Goal: Find specific page/section: Find specific page/section

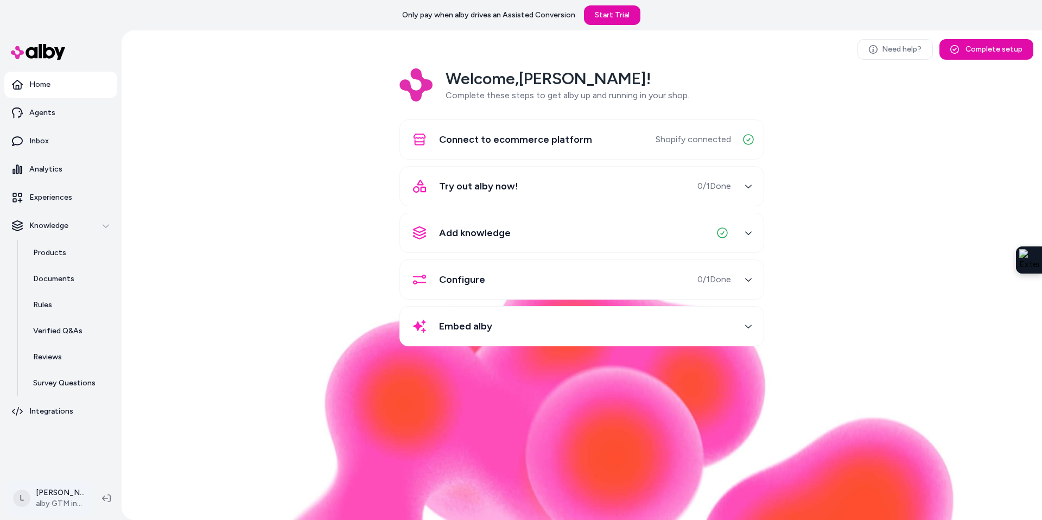
click at [50, 503] on html "Only pay when alby drives an Assisted Conversion Start Trial Home Agents Inbox …" at bounding box center [521, 260] width 1042 height 520
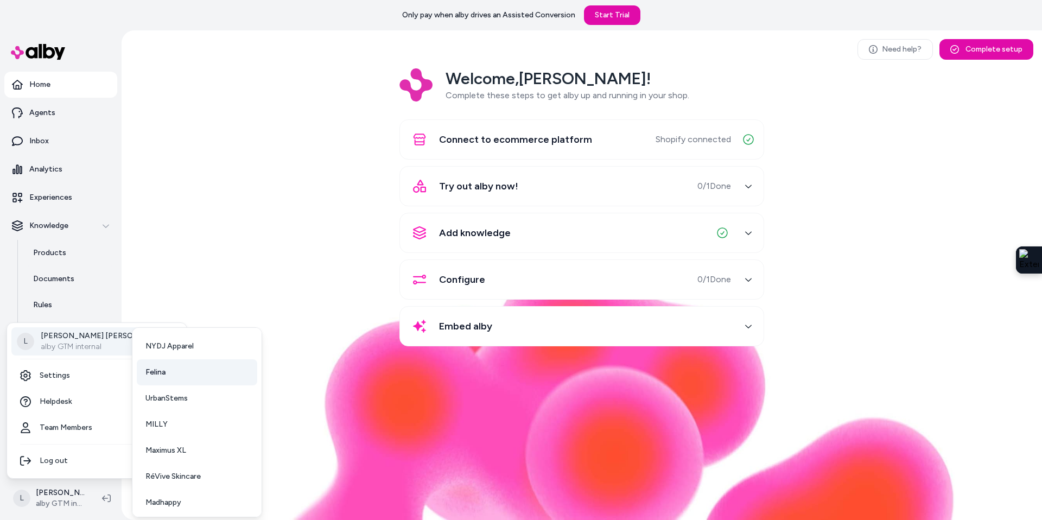
scroll to position [28, 0]
click at [169, 392] on span "UrbanStems" at bounding box center [166, 395] width 42 height 11
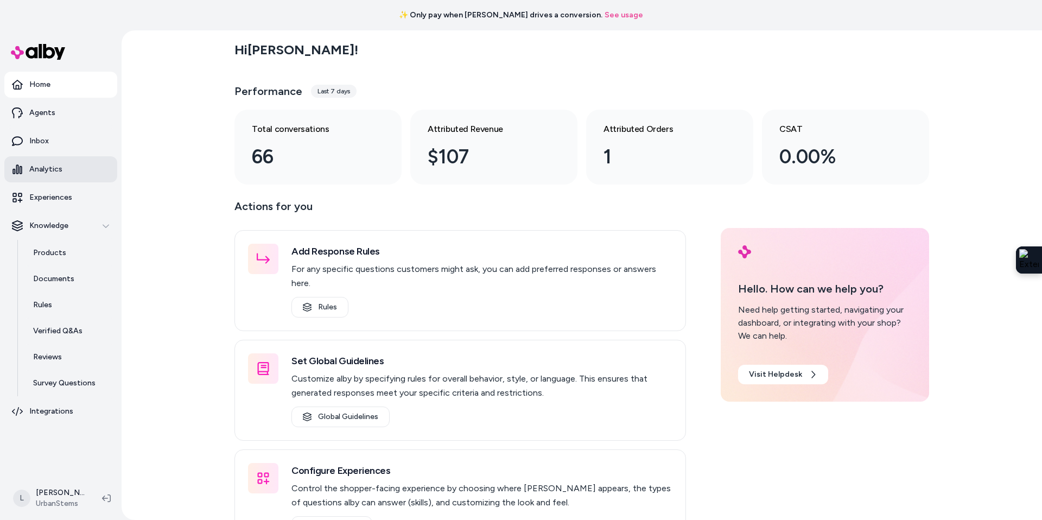
click at [49, 164] on p "Analytics" at bounding box center [45, 169] width 33 height 11
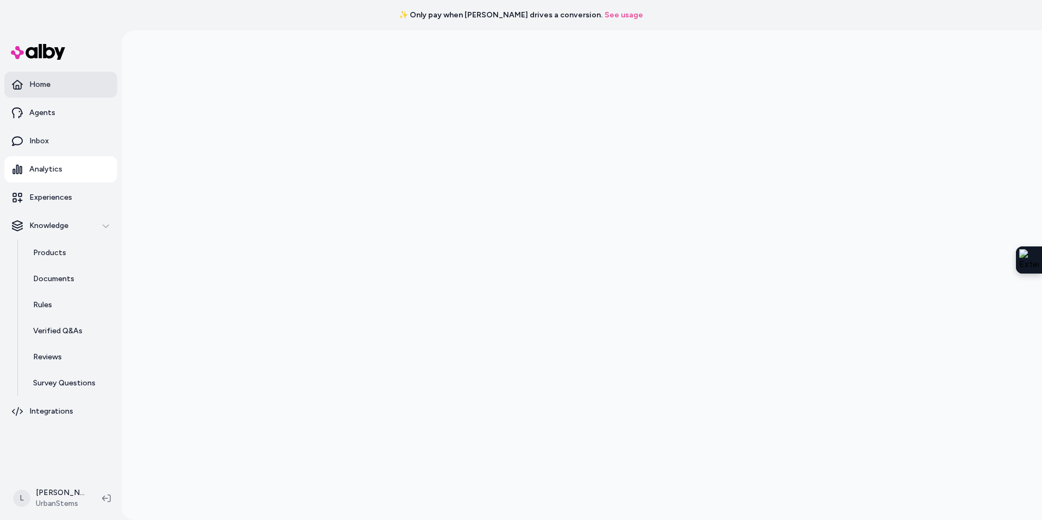
click at [32, 83] on p "Home" at bounding box center [39, 84] width 21 height 11
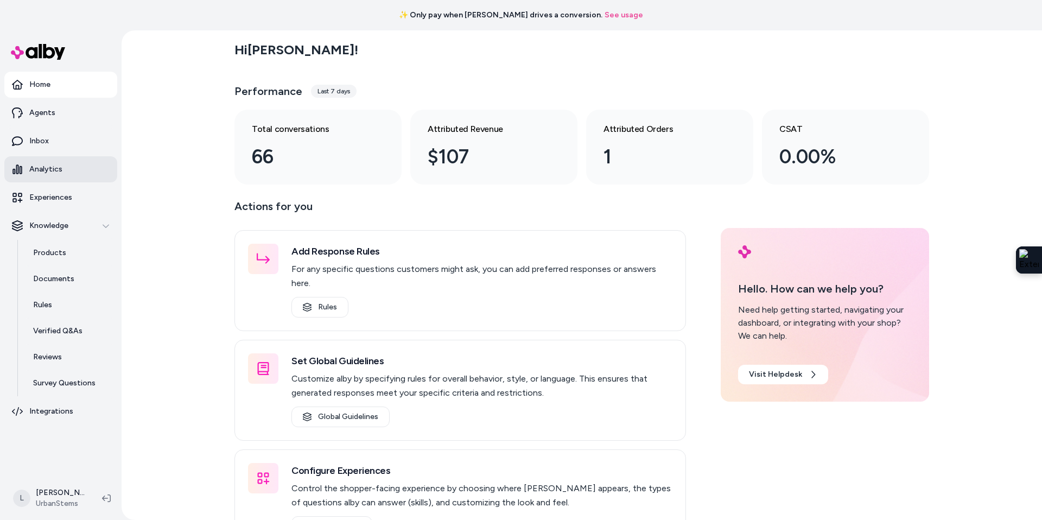
click at [42, 161] on link "Analytics" at bounding box center [60, 169] width 113 height 26
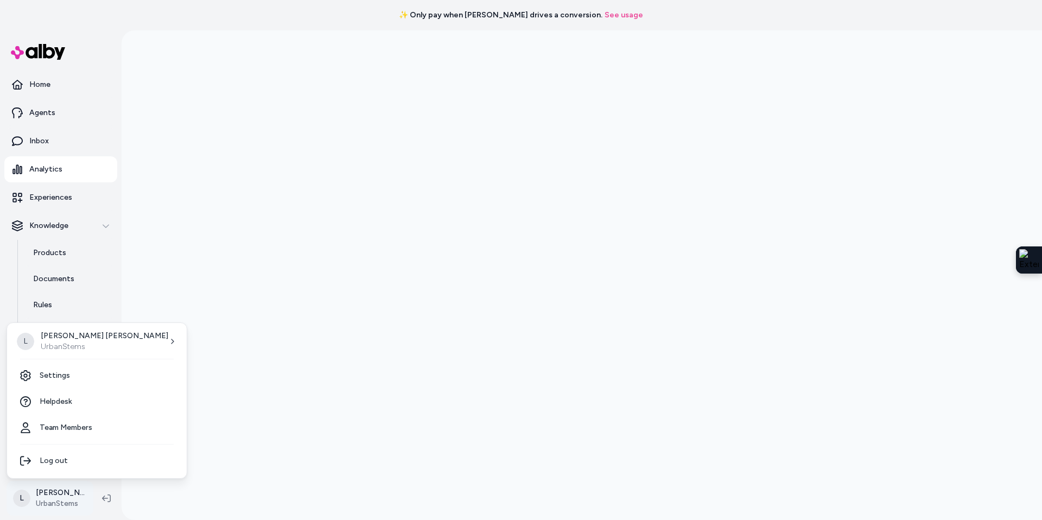
click at [67, 504] on html "✨ Only pay when [PERSON_NAME] drives a conversion. See usage Home Agents Inbox …" at bounding box center [521, 260] width 1042 height 520
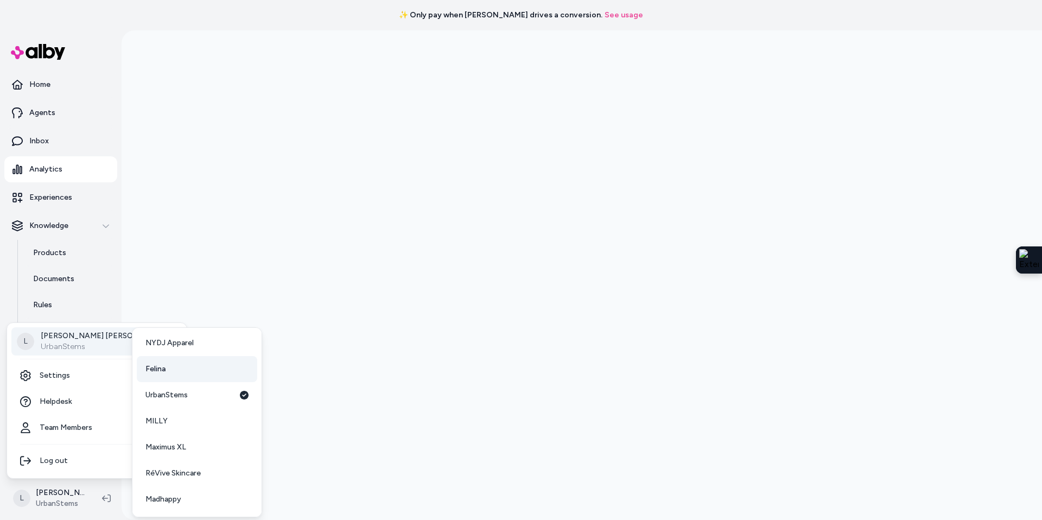
click at [167, 367] on link "Felina" at bounding box center [197, 369] width 121 height 26
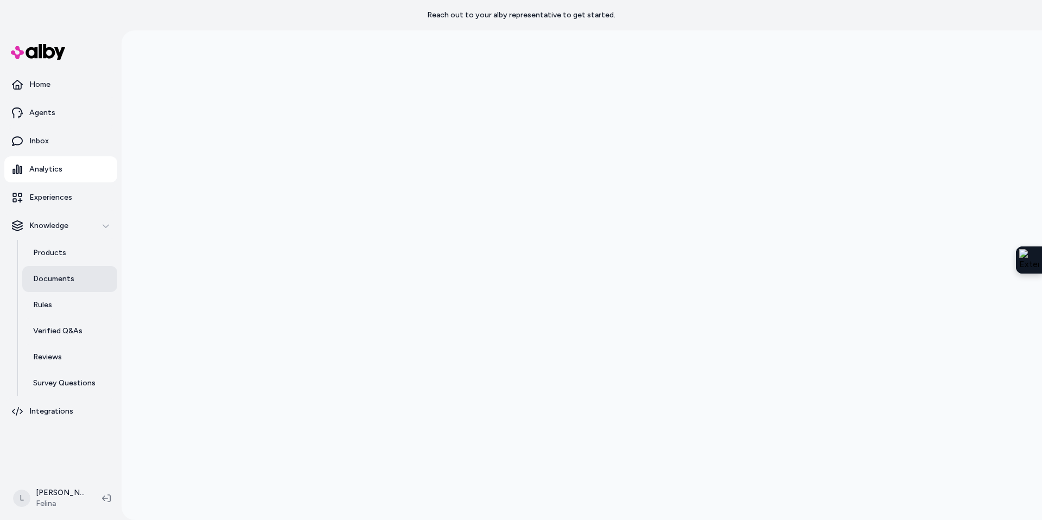
click at [54, 277] on p "Documents" at bounding box center [53, 279] width 41 height 11
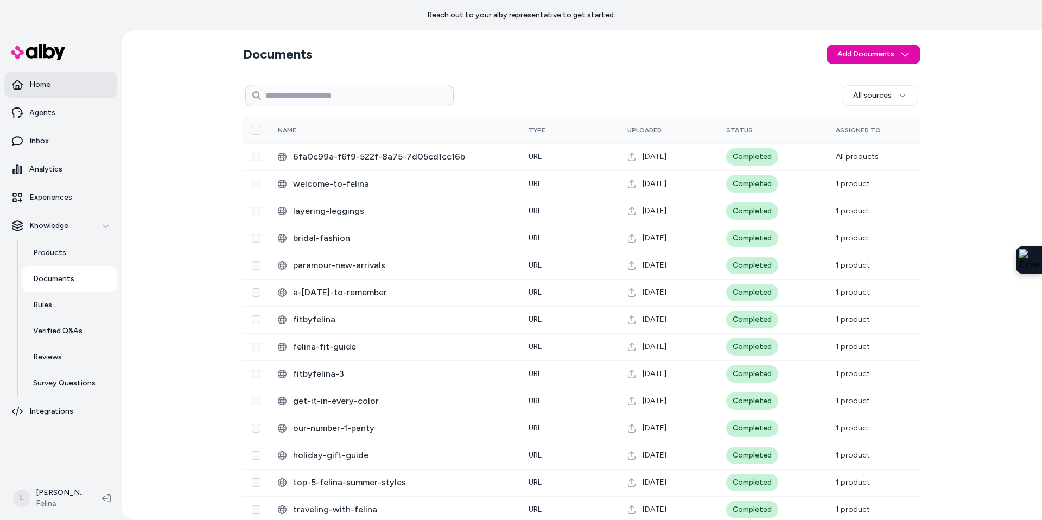
click at [50, 85] on link "Home" at bounding box center [60, 85] width 113 height 26
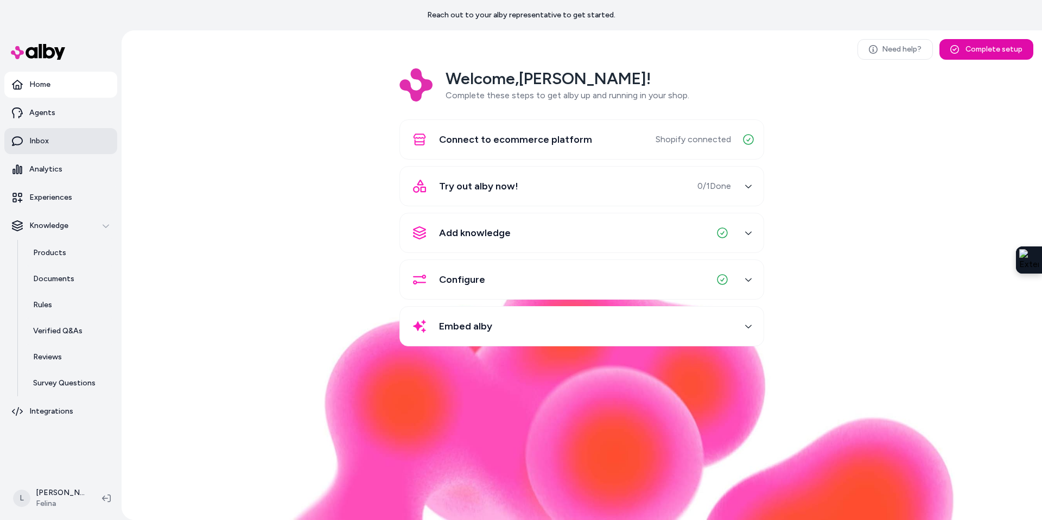
click at [43, 147] on link "Inbox" at bounding box center [60, 141] width 113 height 26
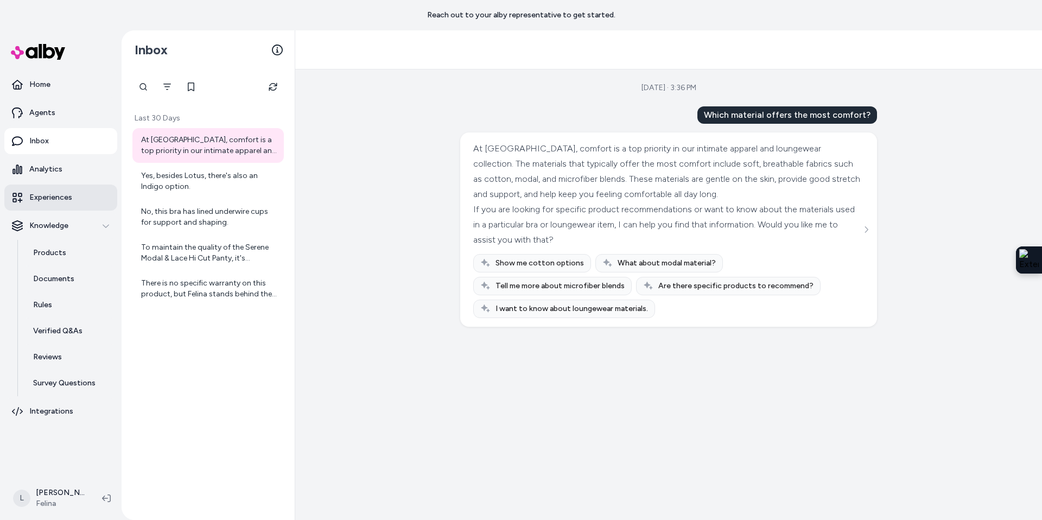
click at [60, 187] on link "Experiences" at bounding box center [60, 198] width 113 height 26
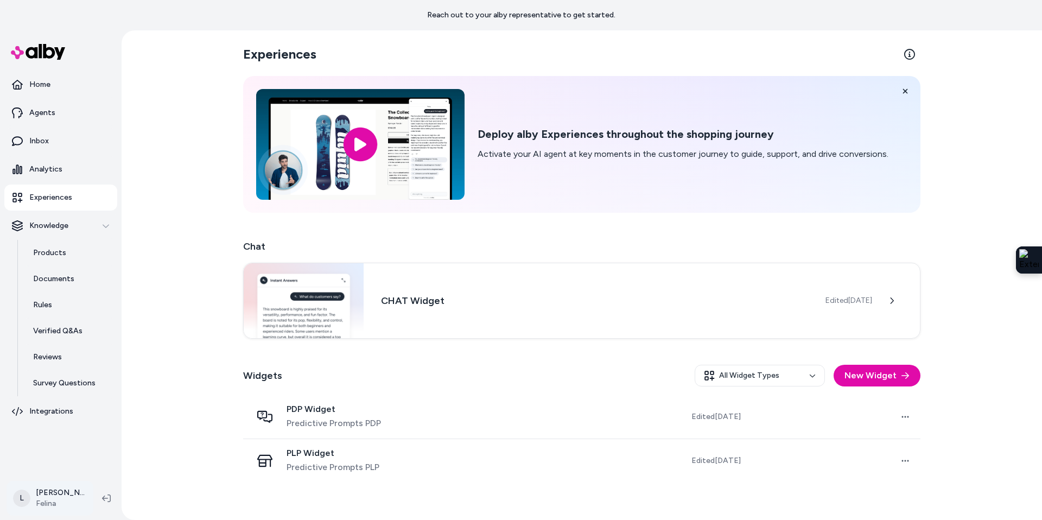
click at [48, 499] on html "Reach out to your alby representative to get started. Home Agents Inbox Analyti…" at bounding box center [521, 260] width 1042 height 520
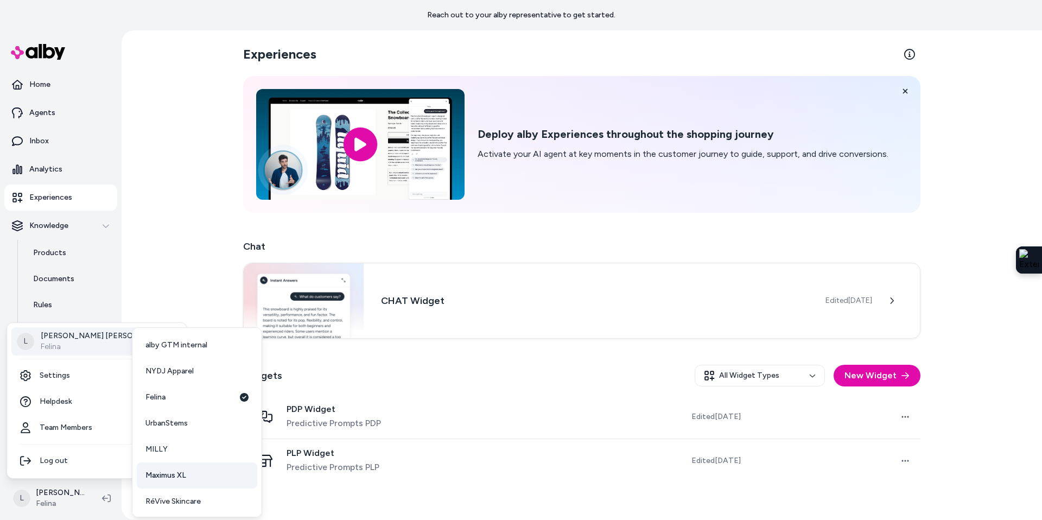
click at [187, 476] on link "Maximus XL" at bounding box center [197, 476] width 121 height 26
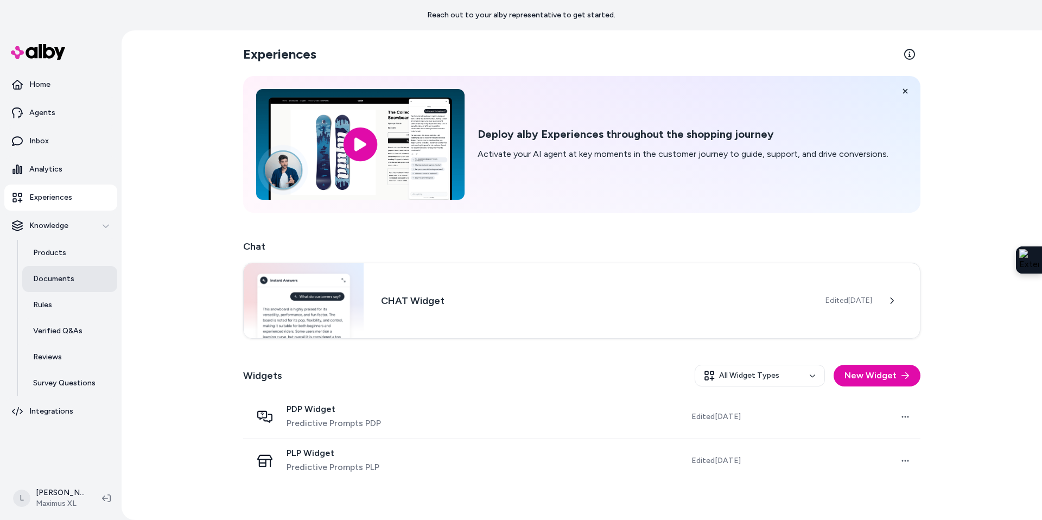
click at [70, 275] on p "Documents" at bounding box center [53, 279] width 41 height 11
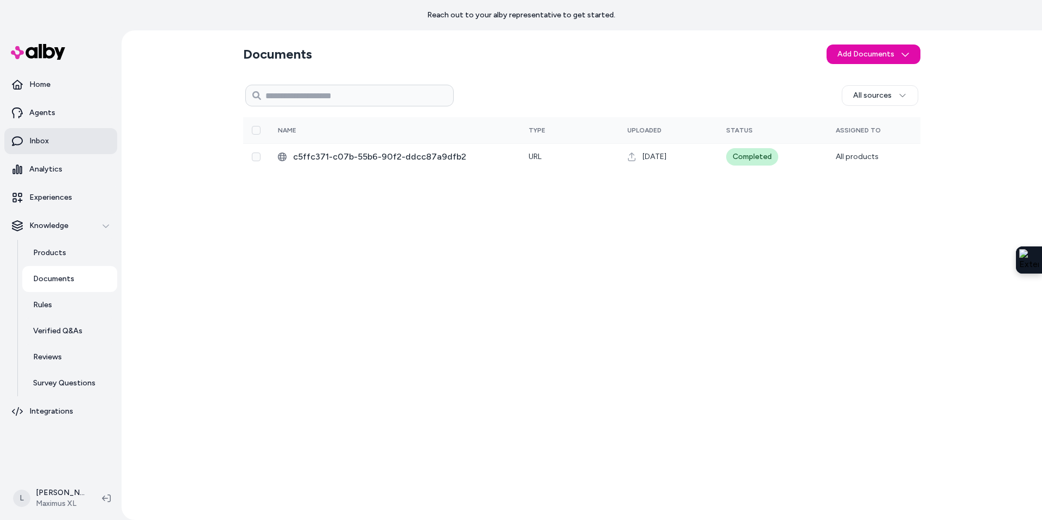
click at [44, 141] on p "Inbox" at bounding box center [39, 141] width 20 height 11
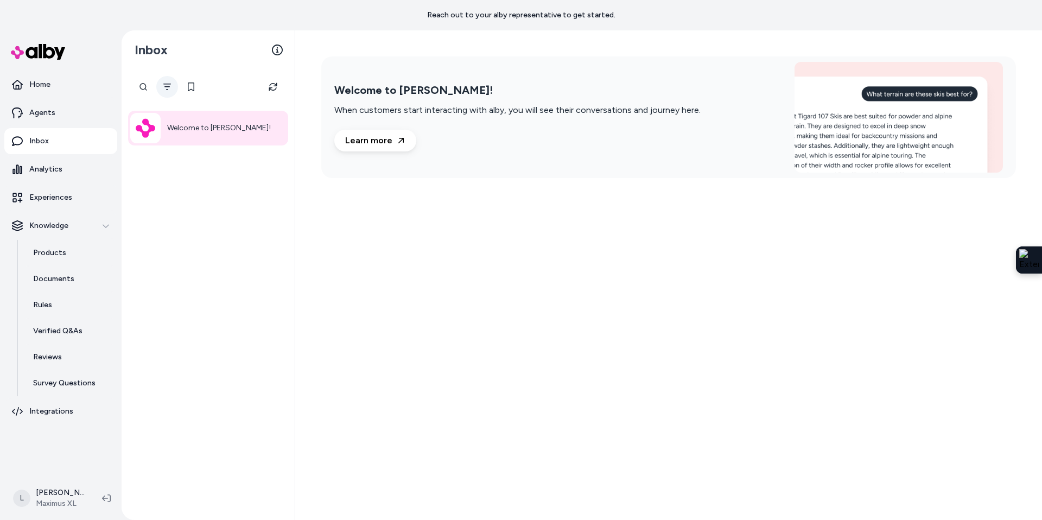
click at [163, 91] on button "Filter" at bounding box center [167, 87] width 22 height 22
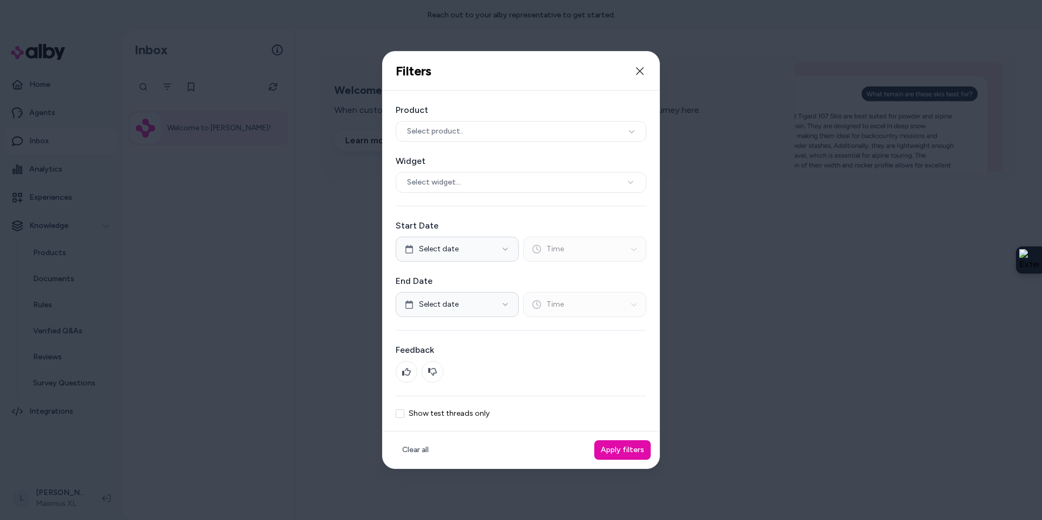
click at [461, 420] on div "Product Select product.. Widget Select widget... Start Date Select date Time En…" at bounding box center [521, 261] width 277 height 341
click at [463, 417] on label "Show test threads only" at bounding box center [449, 414] width 81 height 8
click at [404, 417] on button "Show test threads only" at bounding box center [400, 413] width 9 height 9
click at [616, 448] on button "Apply filters" at bounding box center [622, 450] width 56 height 20
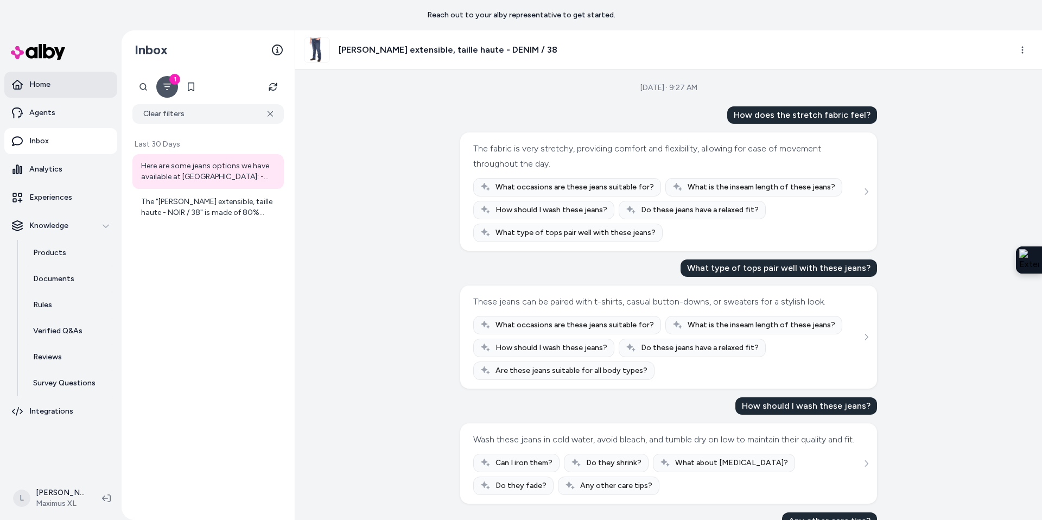
click at [62, 82] on link "Home" at bounding box center [60, 85] width 113 height 26
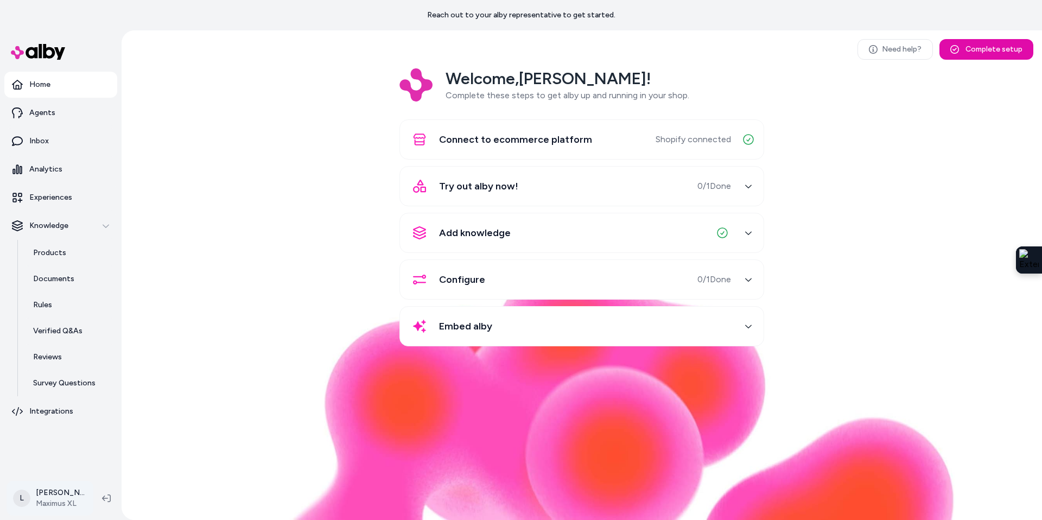
click at [59, 494] on html "Reach out to your alby representative to get started. Home Agents Inbox Analyti…" at bounding box center [521, 260] width 1042 height 520
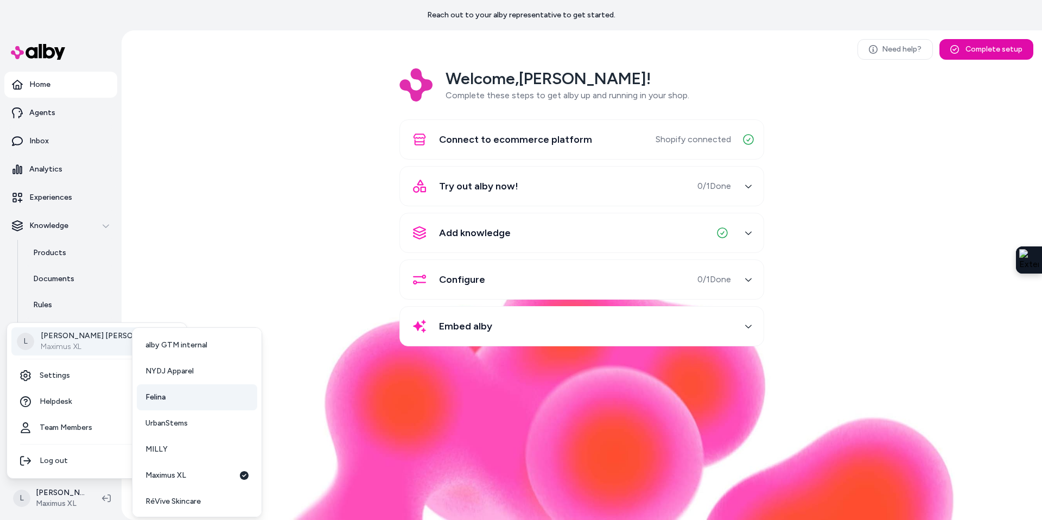
click at [178, 402] on link "Felina" at bounding box center [197, 397] width 121 height 26
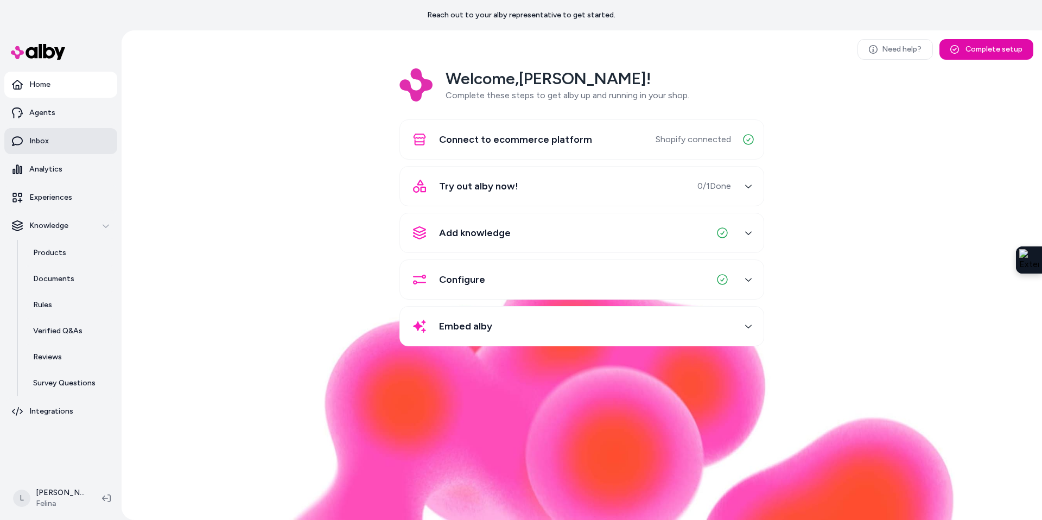
click at [52, 150] on link "Inbox" at bounding box center [60, 141] width 113 height 26
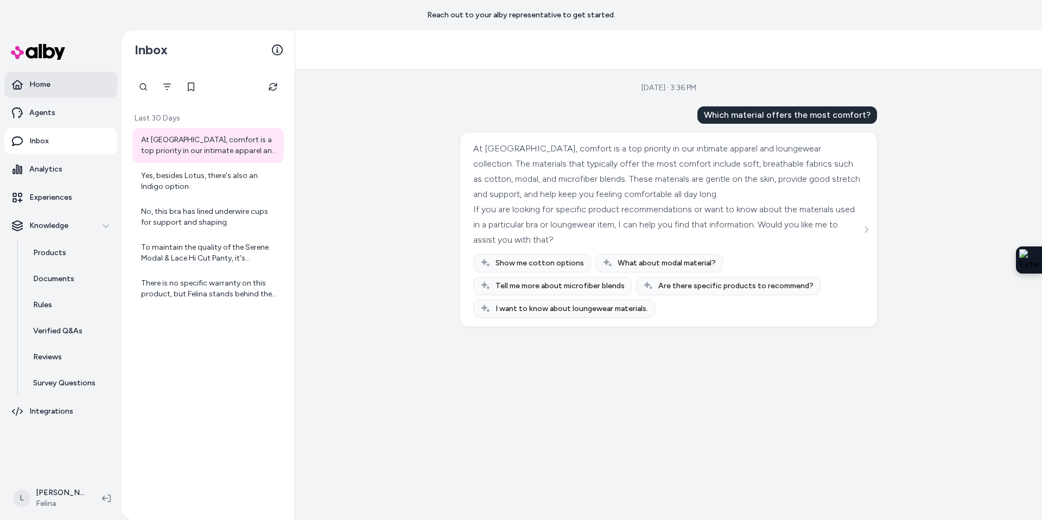
click at [39, 80] on p "Home" at bounding box center [39, 84] width 21 height 11
